Goal: Check status: Check status

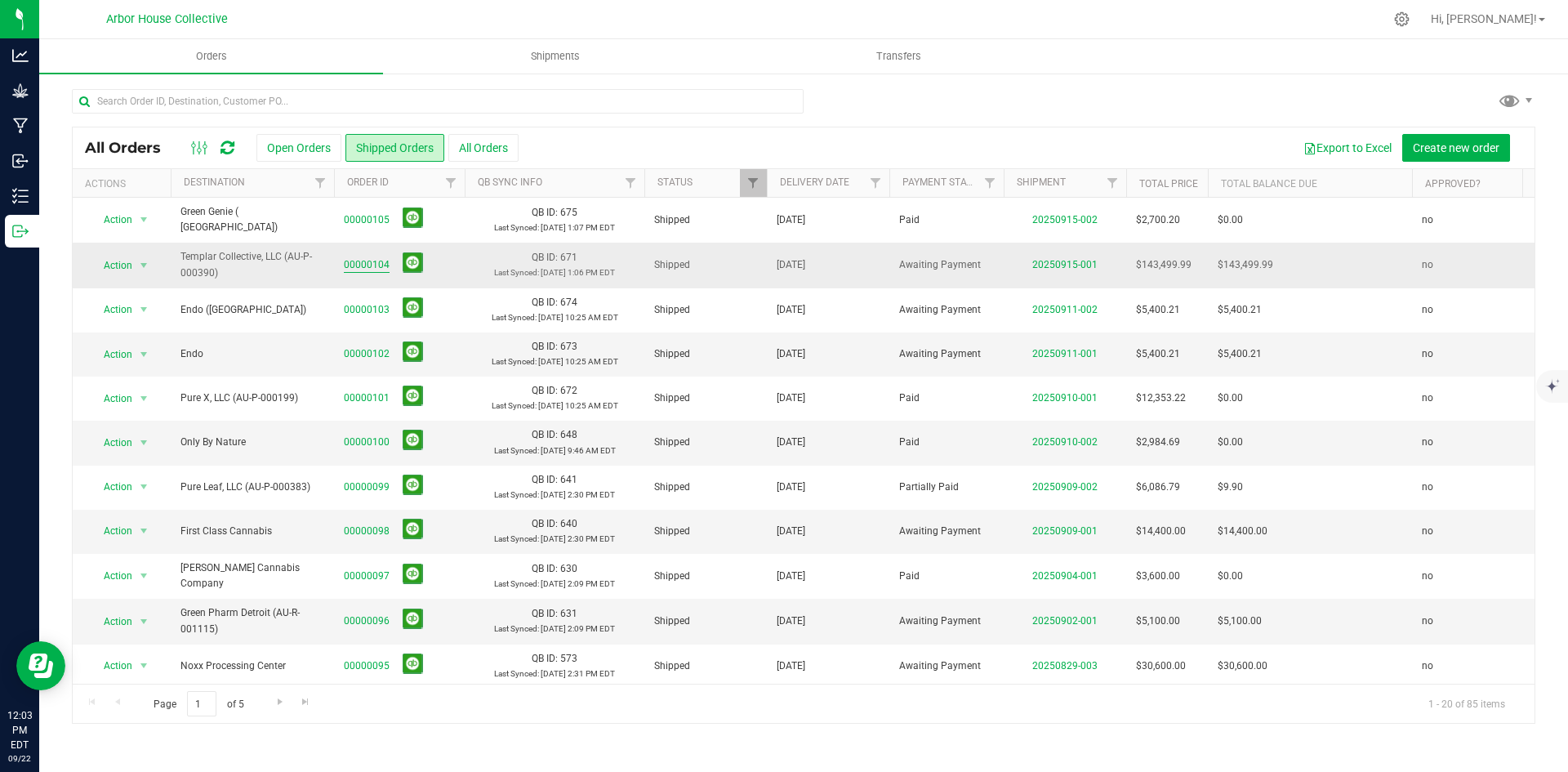
click at [359, 263] on link "00000104" at bounding box center [366, 265] width 46 height 15
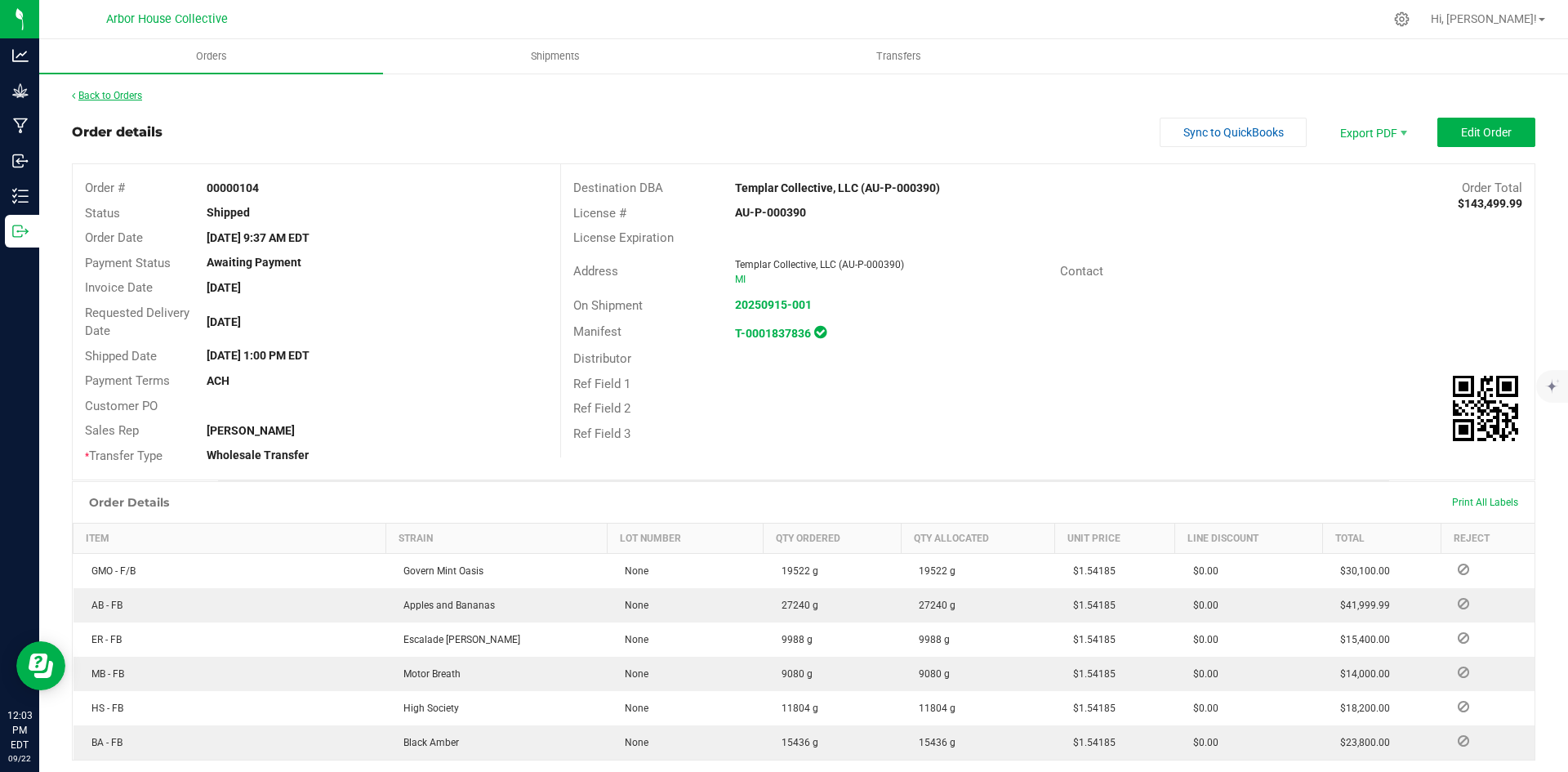
click at [130, 95] on link "Back to Orders" at bounding box center [107, 95] width 71 height 11
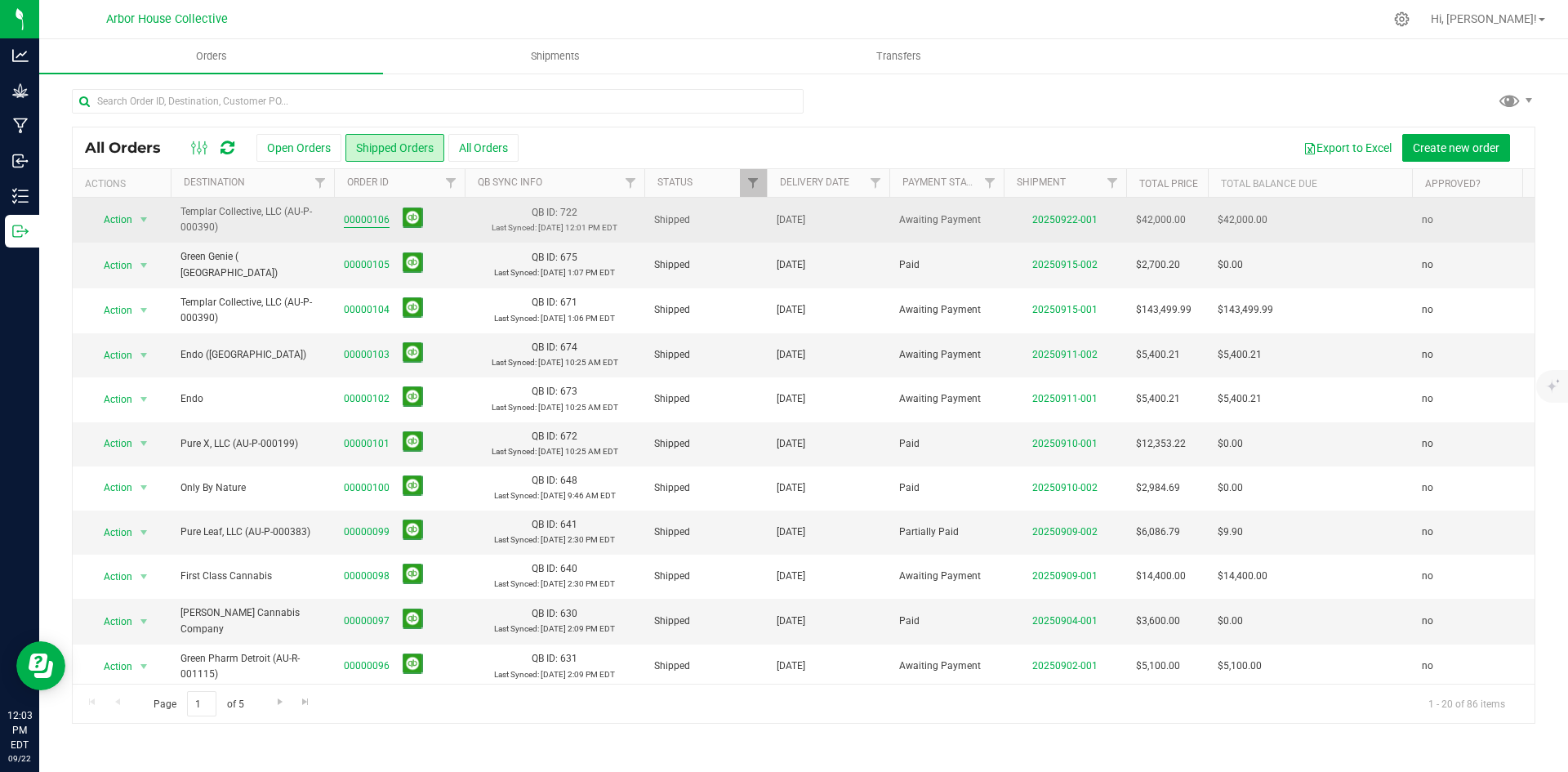
click at [361, 217] on link "00000106" at bounding box center [366, 220] width 46 height 15
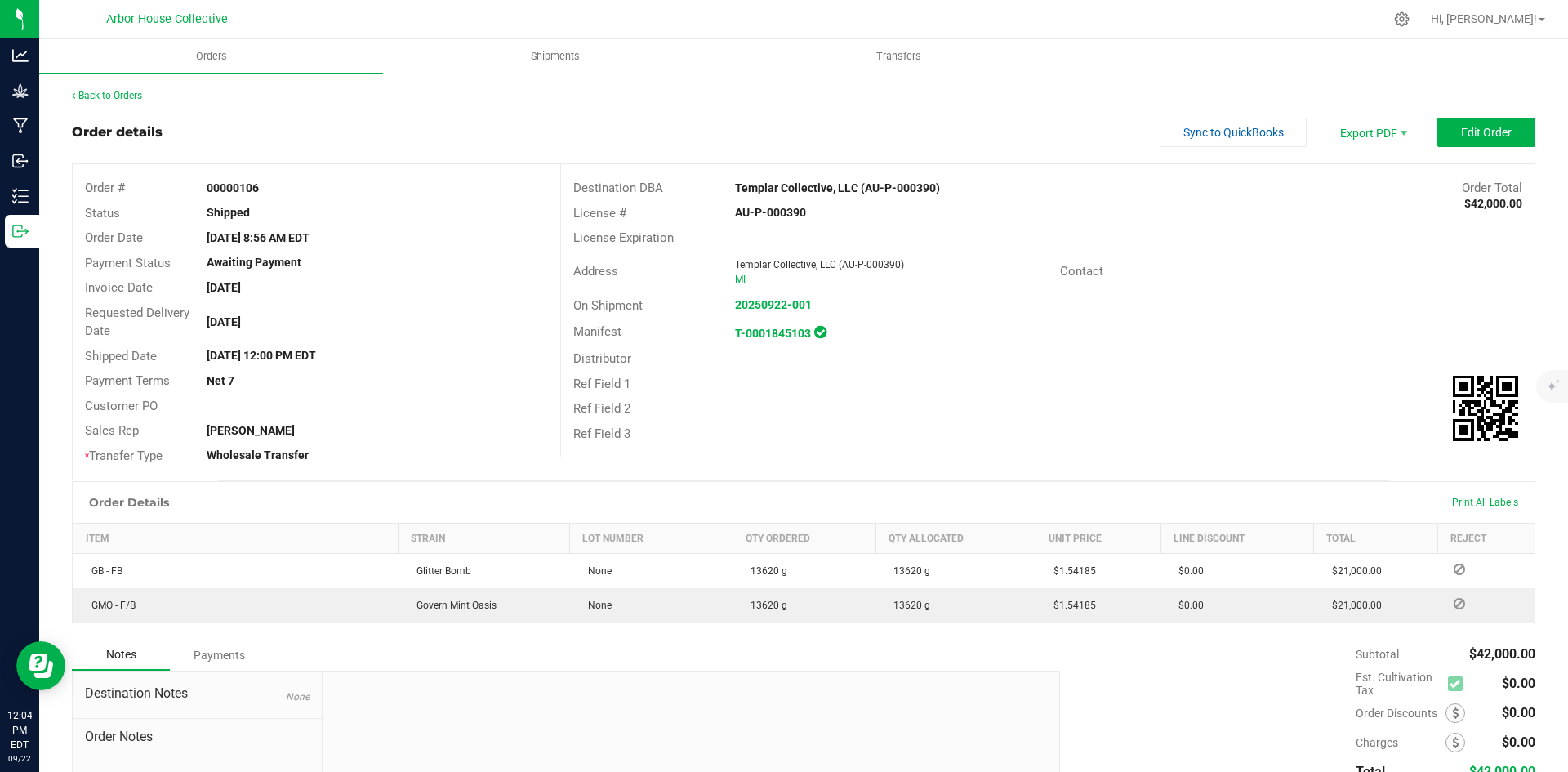
click at [113, 96] on link "Back to Orders" at bounding box center [107, 95] width 71 height 11
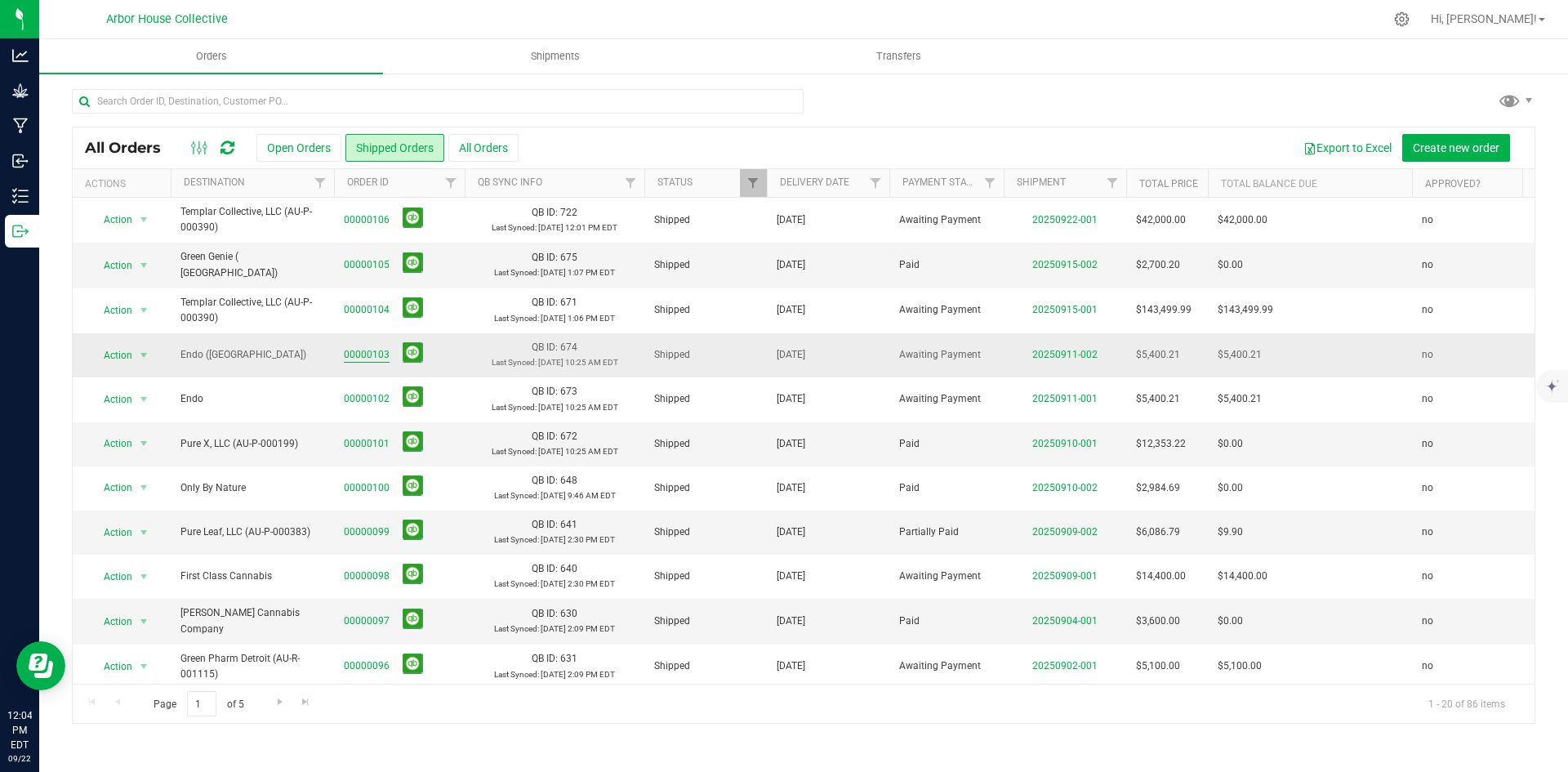
click at [355, 350] on link "00000103" at bounding box center [366, 355] width 46 height 15
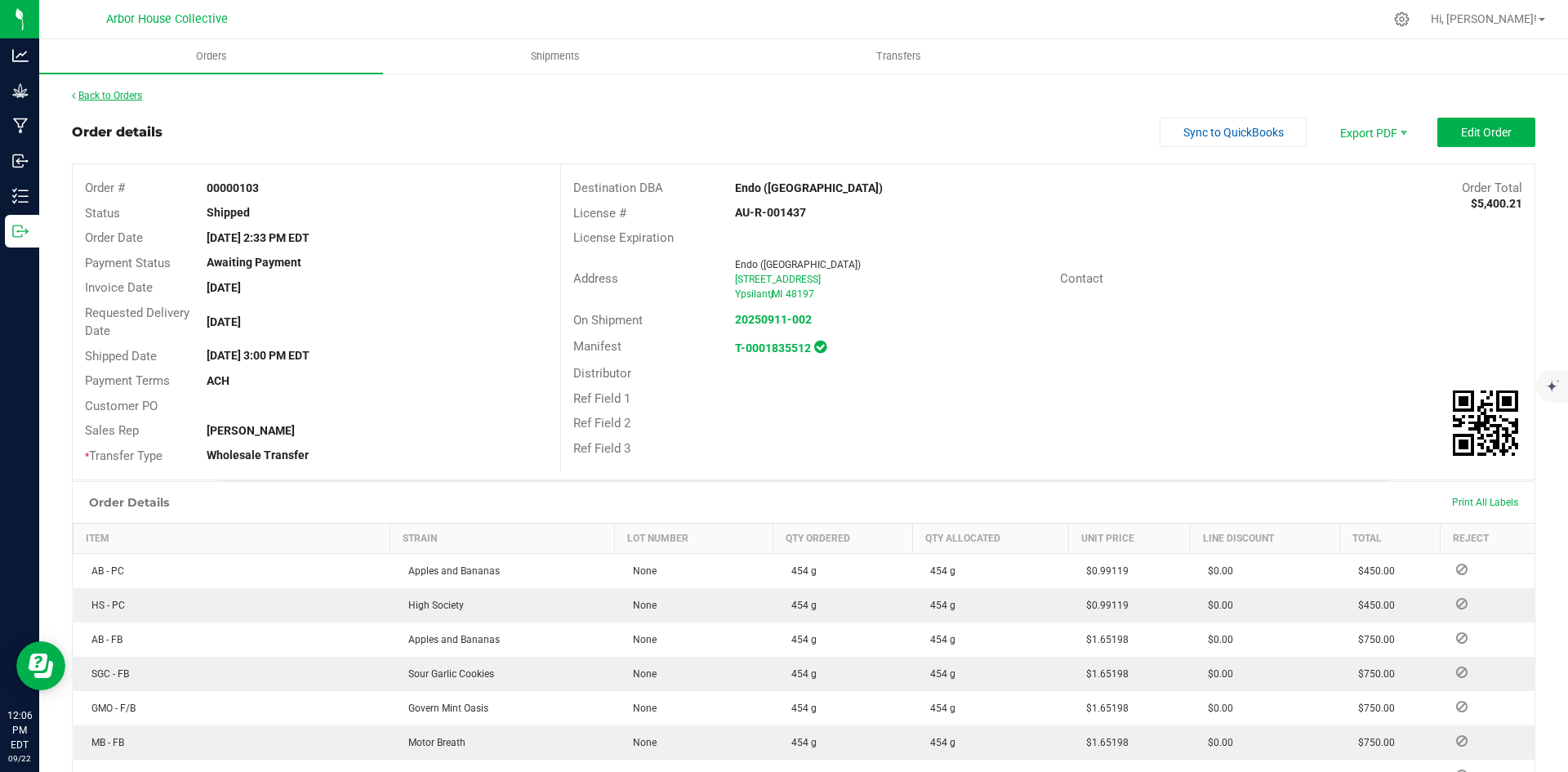
click at [116, 94] on link "Back to Orders" at bounding box center [107, 95] width 71 height 11
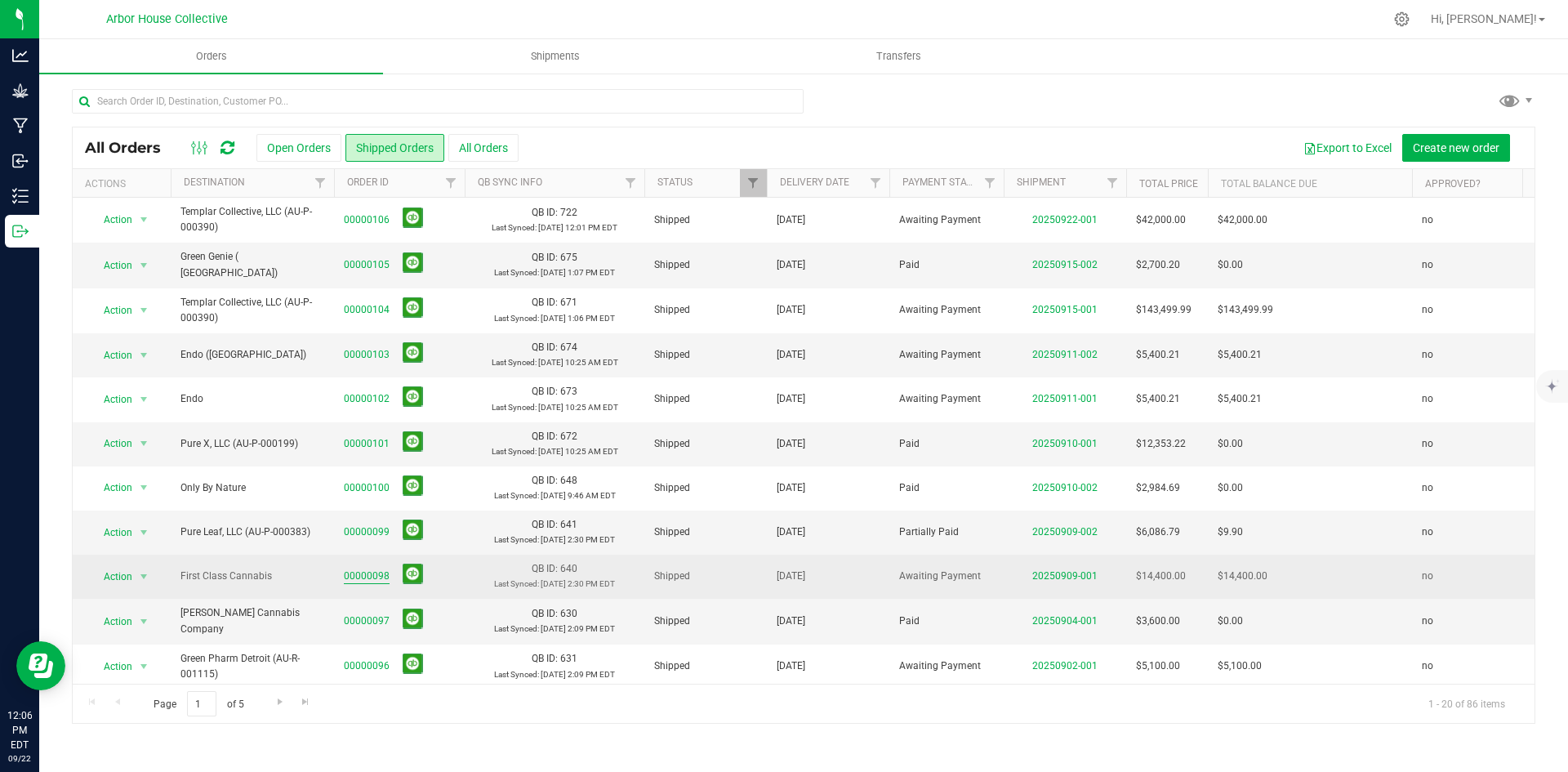
click at [366, 571] on link "00000098" at bounding box center [366, 576] width 46 height 15
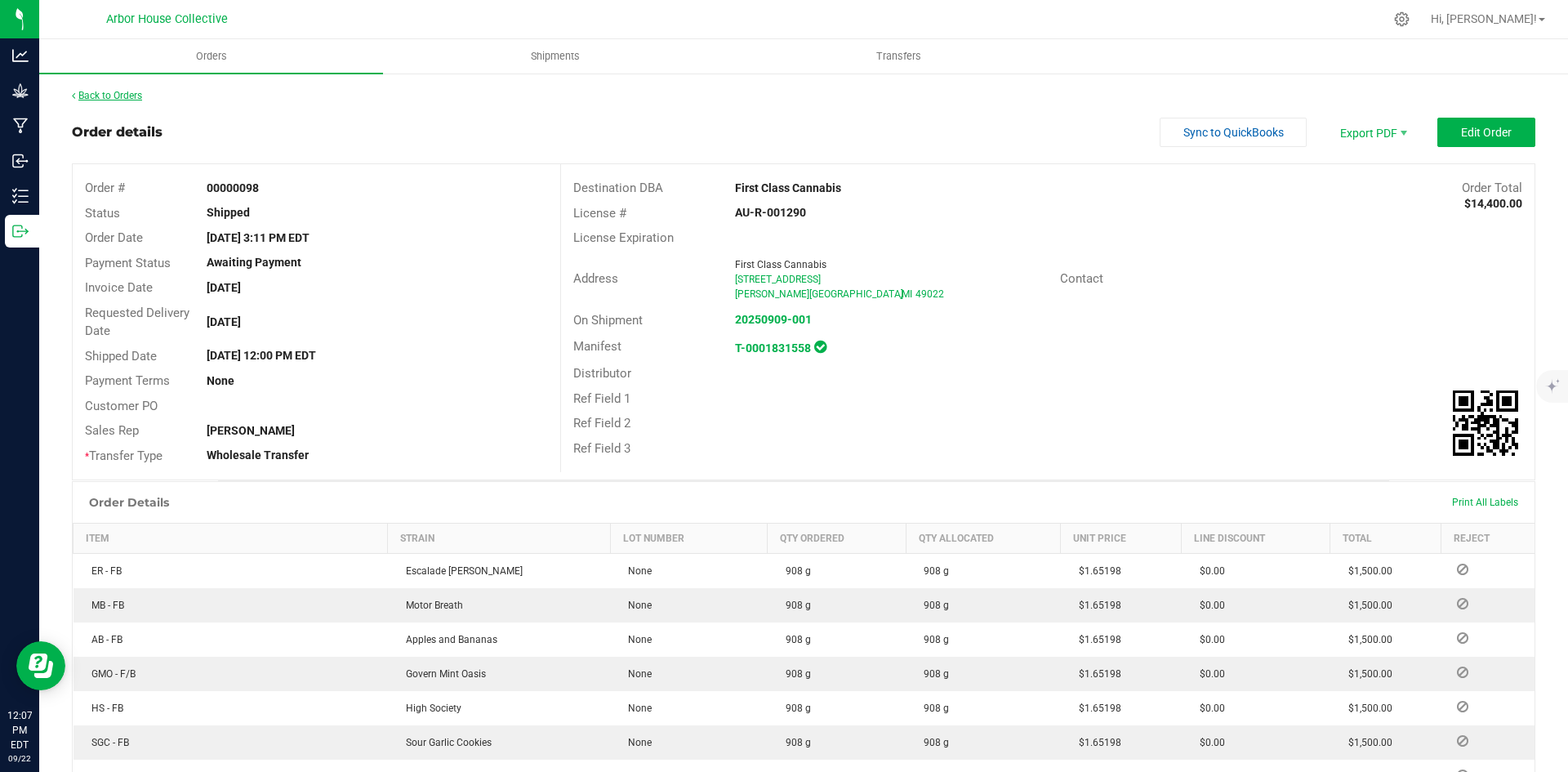
click at [113, 92] on link "Back to Orders" at bounding box center [107, 95] width 71 height 11
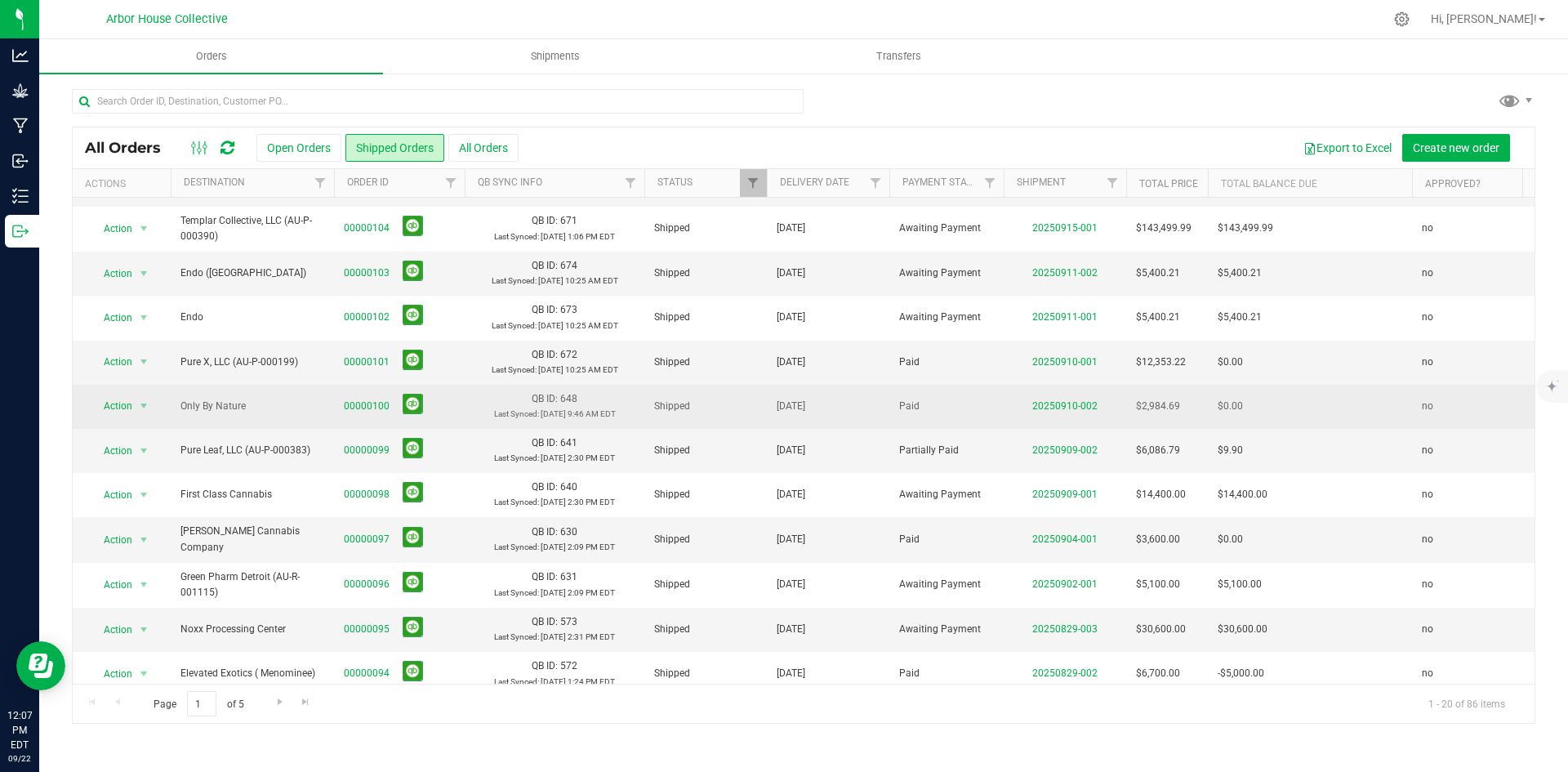
scroll to position [163, 0]
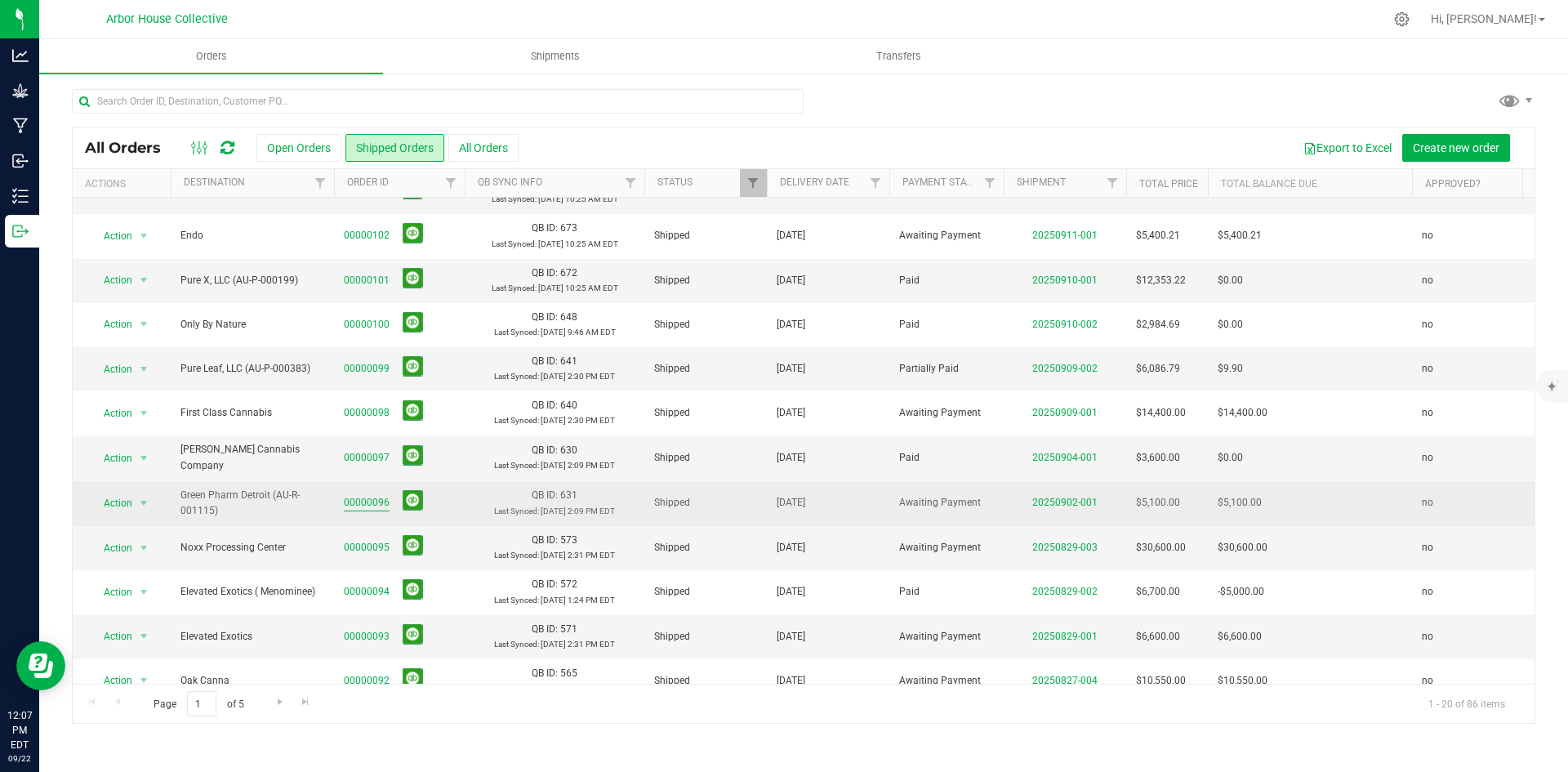
click at [359, 500] on link "00000096" at bounding box center [366, 503] width 46 height 15
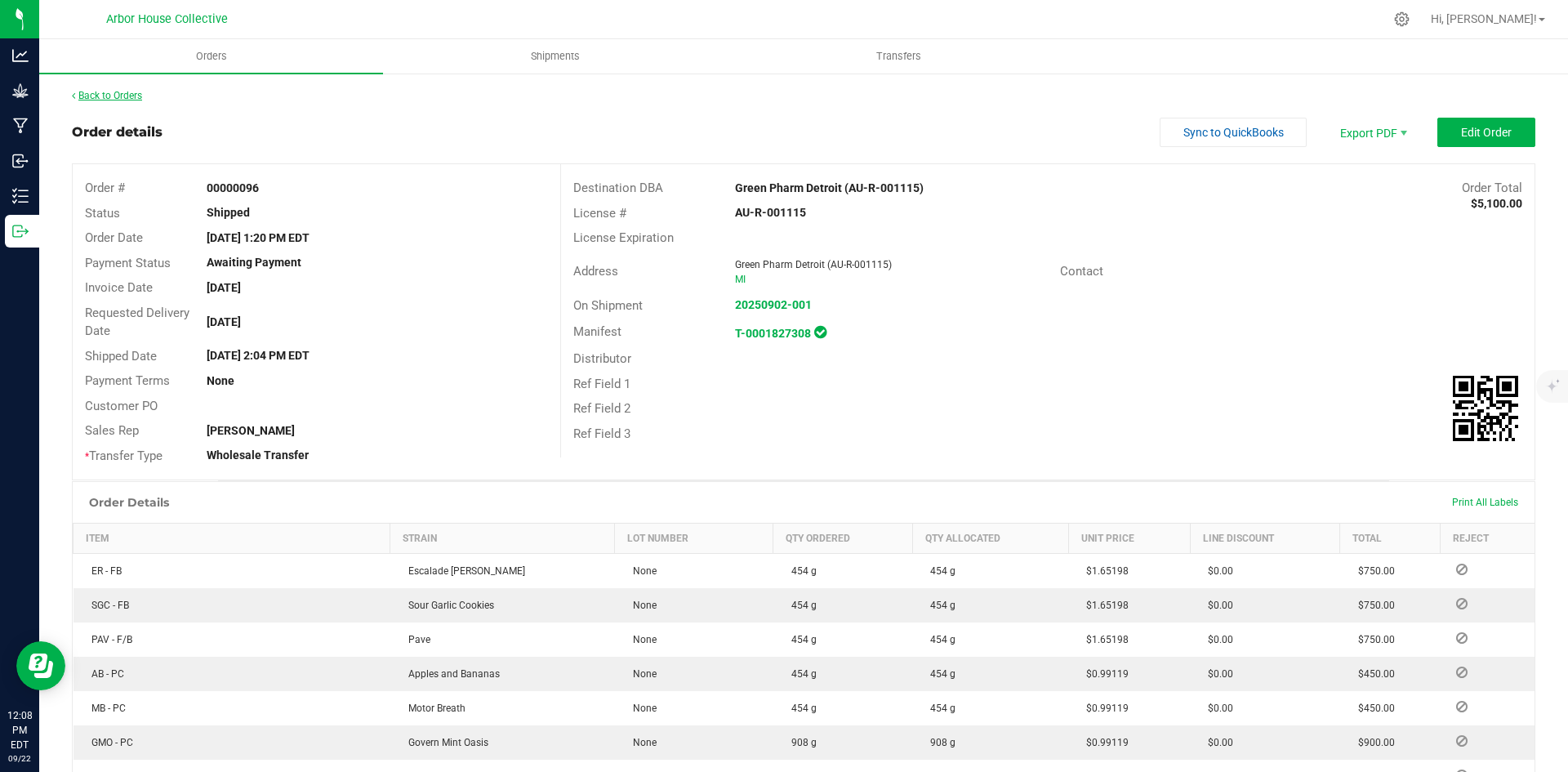
click at [122, 94] on link "Back to Orders" at bounding box center [107, 95] width 71 height 11
